Goal: Information Seeking & Learning: Get advice/opinions

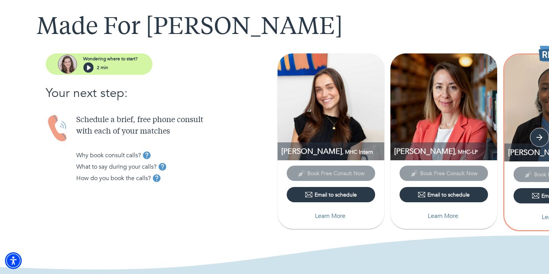
scroll to position [37, 0]
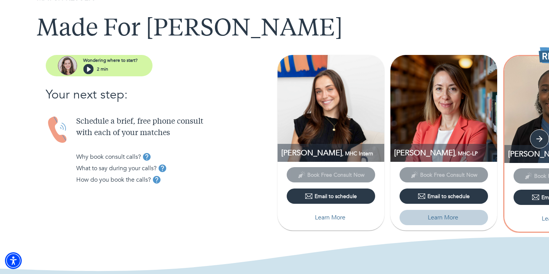
click at [443, 216] on p "Learn More" at bounding box center [443, 217] width 31 height 9
select select "6"
select select "2"
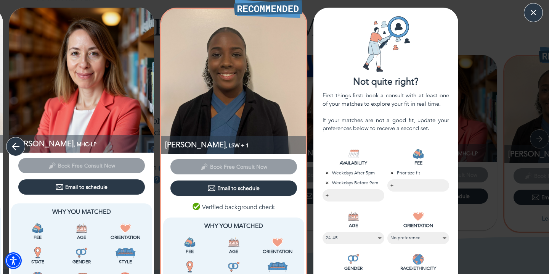
click at [14, 144] on icon "button" at bounding box center [16, 147] width 8 height 8
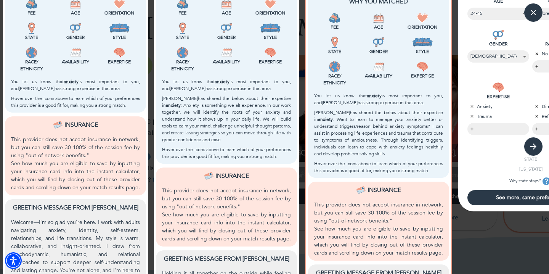
scroll to position [219, 0]
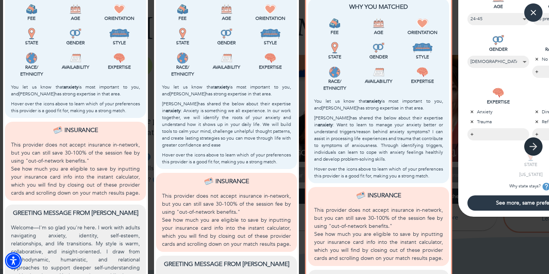
click at [533, 143] on icon "button" at bounding box center [533, 146] width 11 height 11
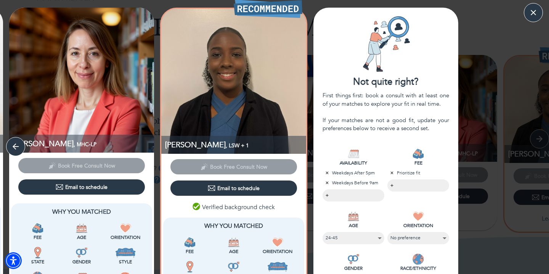
scroll to position [10, 0]
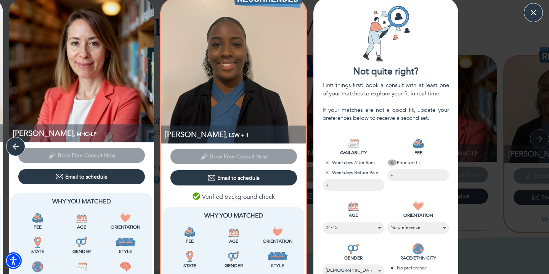
click at [392, 160] on icon "button" at bounding box center [392, 162] width 5 height 5
click at [396, 169] on body "MATCH RESULTS Made For [PERSON_NAME] where to start? 2 min Your next step: Sche…" at bounding box center [274, 100] width 549 height 274
click at [417, 175] on li "$130 or less" at bounding box center [419, 174] width 62 height 11
click at [399, 117] on div at bounding box center [274, 137] width 549 height 274
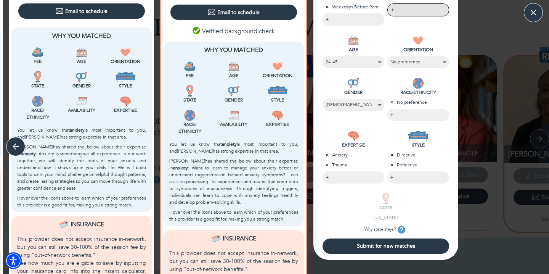
scroll to position [188, 0]
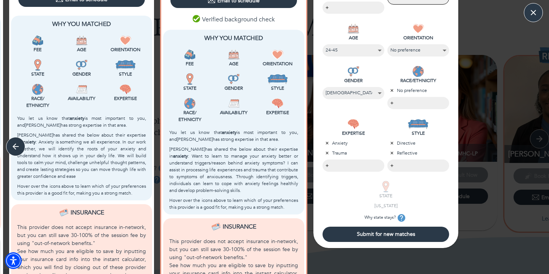
click at [382, 238] on button "Submit for new matches" at bounding box center [386, 234] width 127 height 15
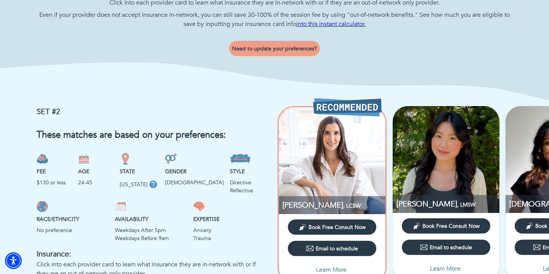
scroll to position [482, 0]
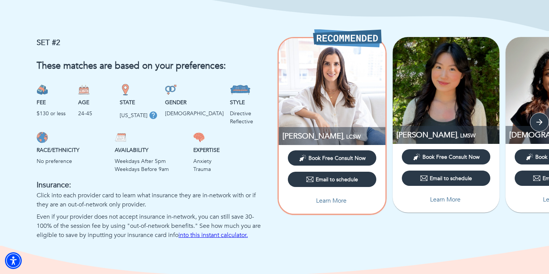
click at [339, 198] on p "Learn More" at bounding box center [331, 200] width 31 height 9
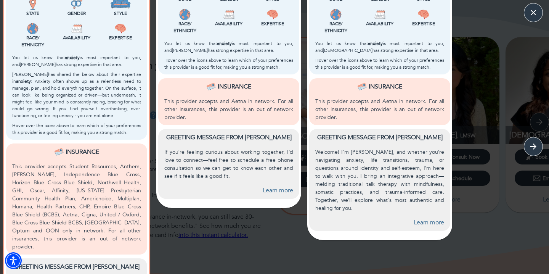
scroll to position [264, 0]
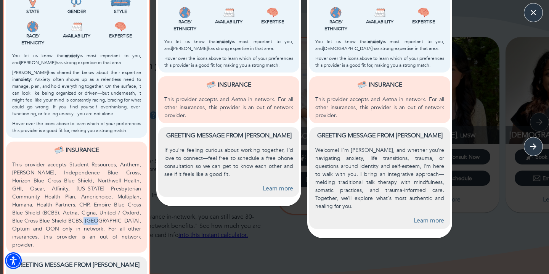
drag, startPoint x: 34, startPoint y: 220, endPoint x: 50, endPoint y: 220, distance: 16.0
click at [50, 220] on p "This provider accepts Student Resources, Anthem, [PERSON_NAME], Independence Bl…" at bounding box center [76, 205] width 129 height 88
click at [97, 191] on p "This provider accepts Student Resources, Anthem, [PERSON_NAME], Independence Bl…" at bounding box center [76, 205] width 129 height 88
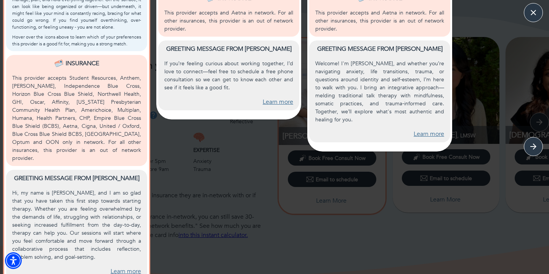
scroll to position [351, 0]
click at [118, 267] on link "Learn more" at bounding box center [126, 271] width 31 height 9
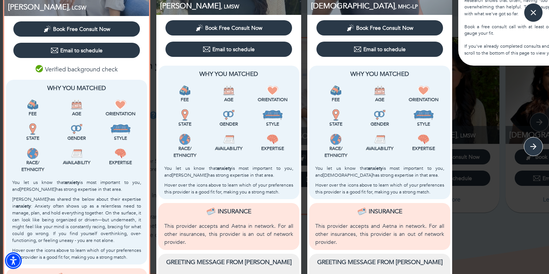
scroll to position [197, 0]
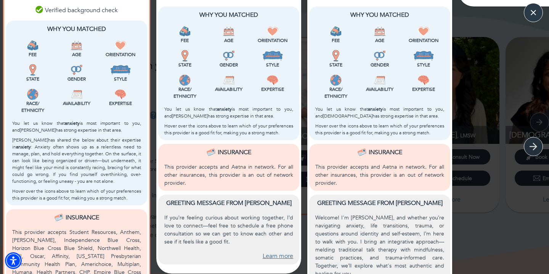
click at [539, 145] on icon "button" at bounding box center [533, 146] width 11 height 11
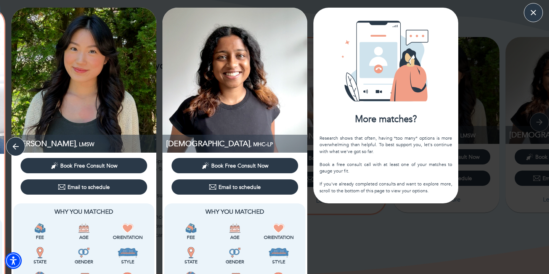
scroll to position [0, 0]
click at [389, 119] on div "More matches?" at bounding box center [386, 119] width 145 height 13
click at [538, 10] on icon "button" at bounding box center [533, 12] width 11 height 11
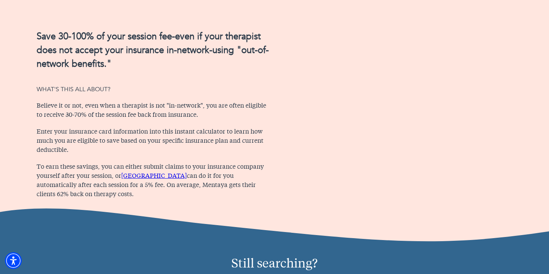
scroll to position [766, 0]
click at [170, 261] on p "Still searching?" at bounding box center [274, 264] width 403 height 18
